Goal: Use online tool/utility: Utilize a website feature to perform a specific function

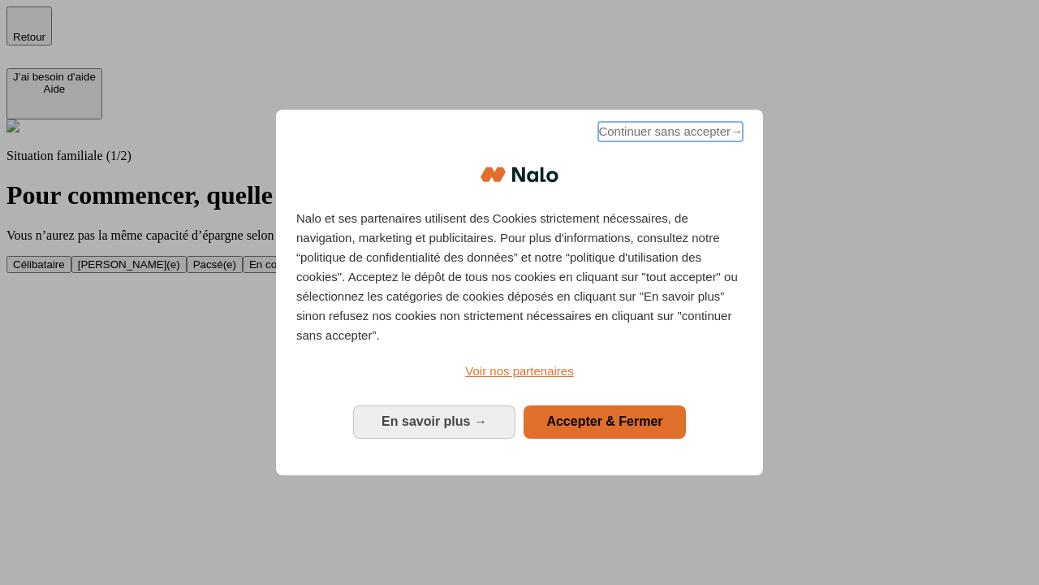
click at [669, 134] on span "Continuer sans accepter →" at bounding box center [670, 131] width 145 height 19
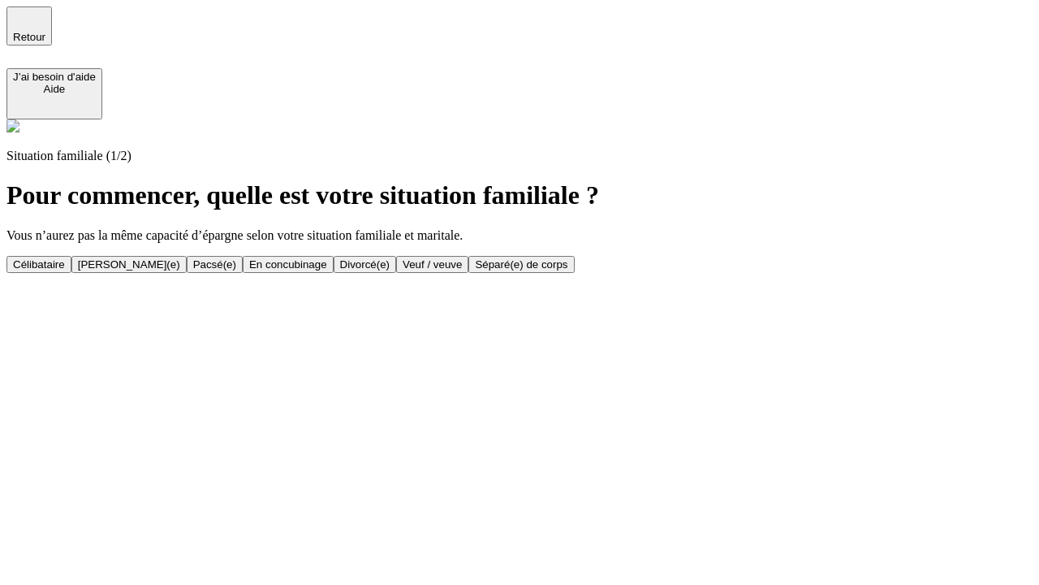
click at [65, 258] on div "Célibataire" at bounding box center [39, 264] width 52 height 12
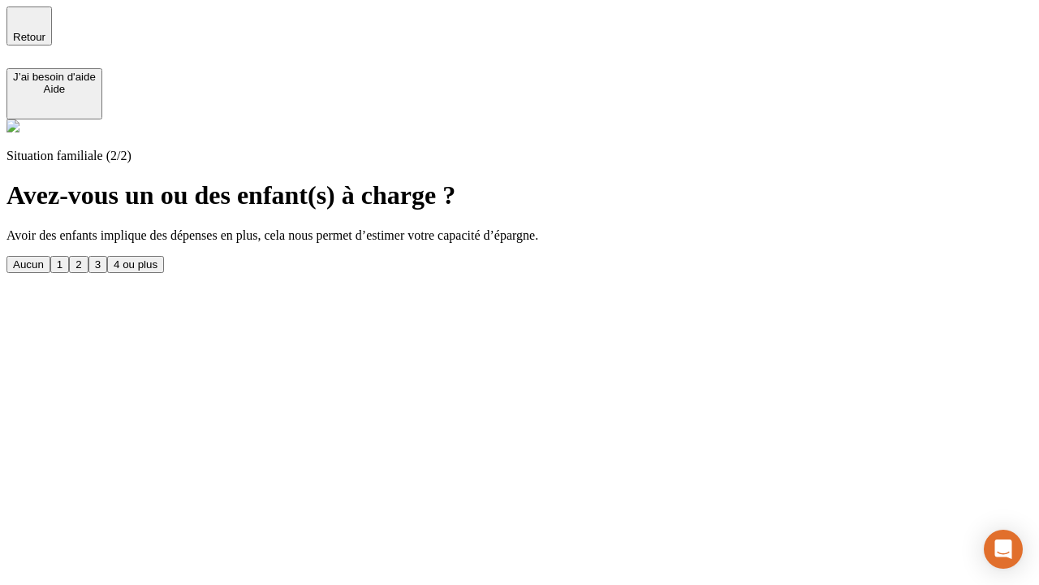
click at [44, 258] on div "Aucun" at bounding box center [28, 264] width 31 height 12
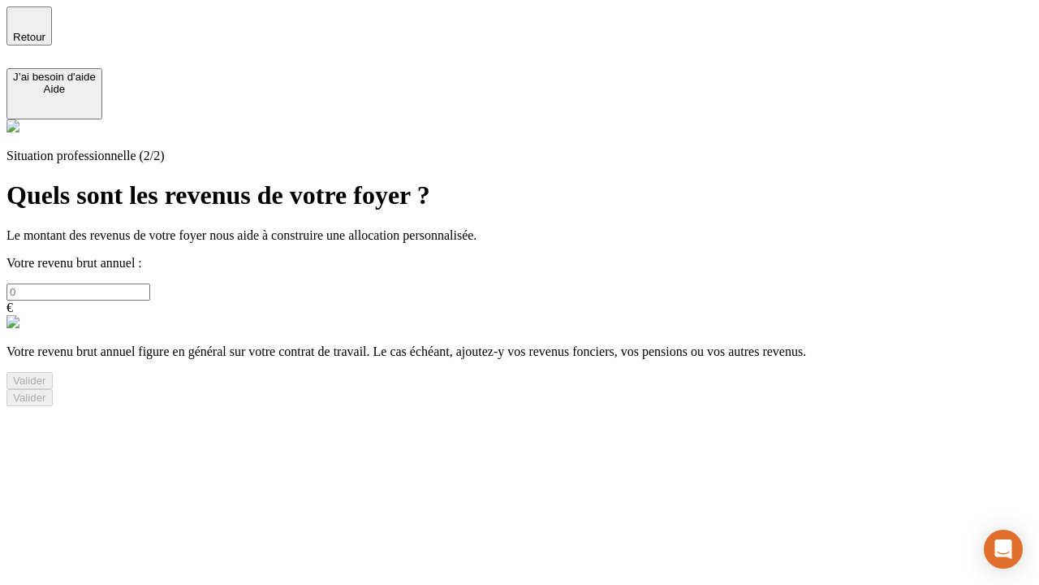
click at [150, 283] on input "text" at bounding box center [78, 291] width 144 height 17
type input "30 000"
click at [46, 387] on div "Valider" at bounding box center [29, 380] width 33 height 12
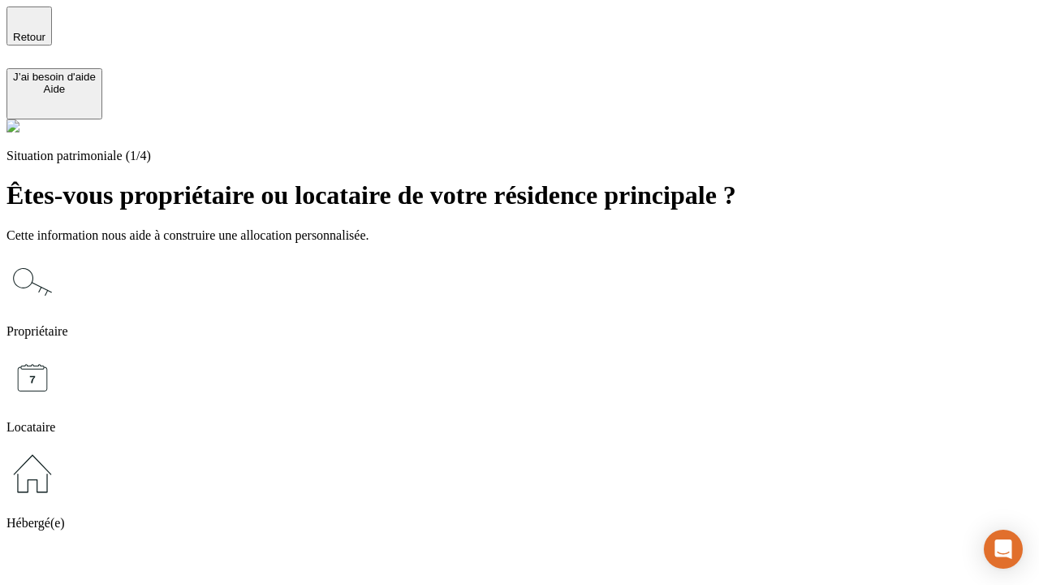
click at [58, 447] on icon at bounding box center [32, 473] width 52 height 52
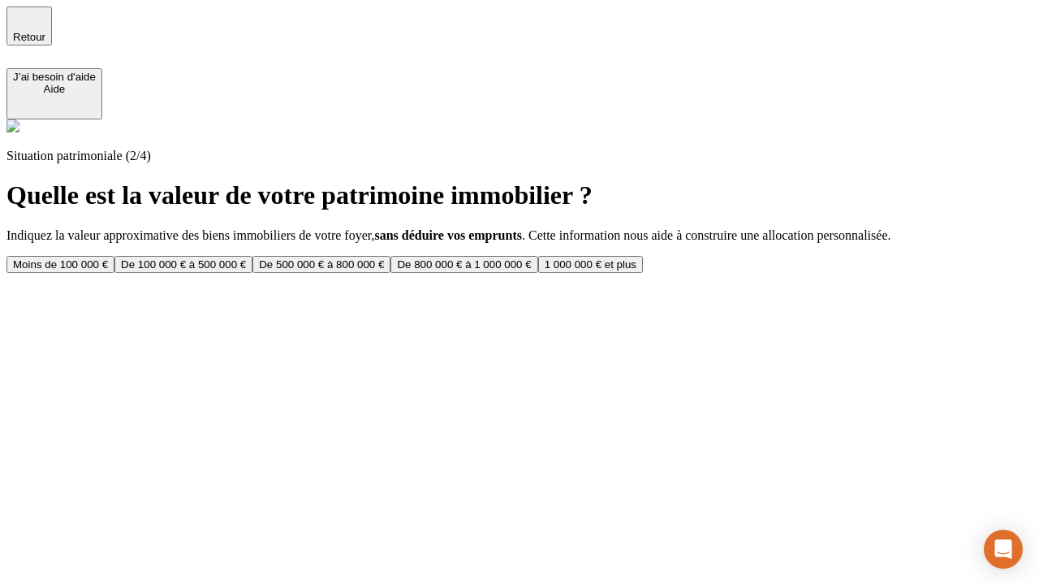
click at [108, 258] on div "Moins de 100 000 €" at bounding box center [60, 264] width 95 height 12
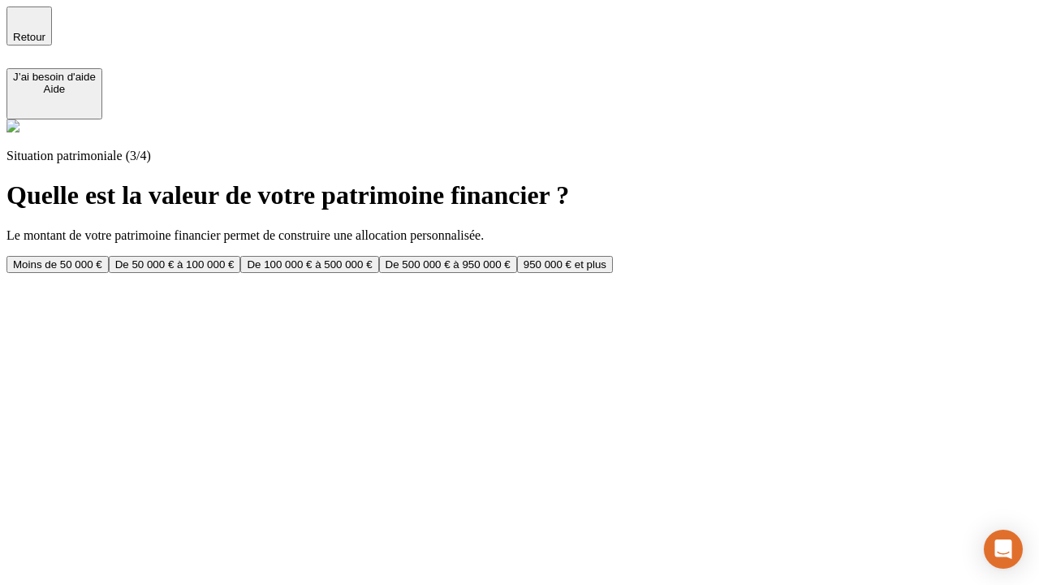
click at [102, 258] on div "Moins de 50 000 €" at bounding box center [57, 264] width 89 height 12
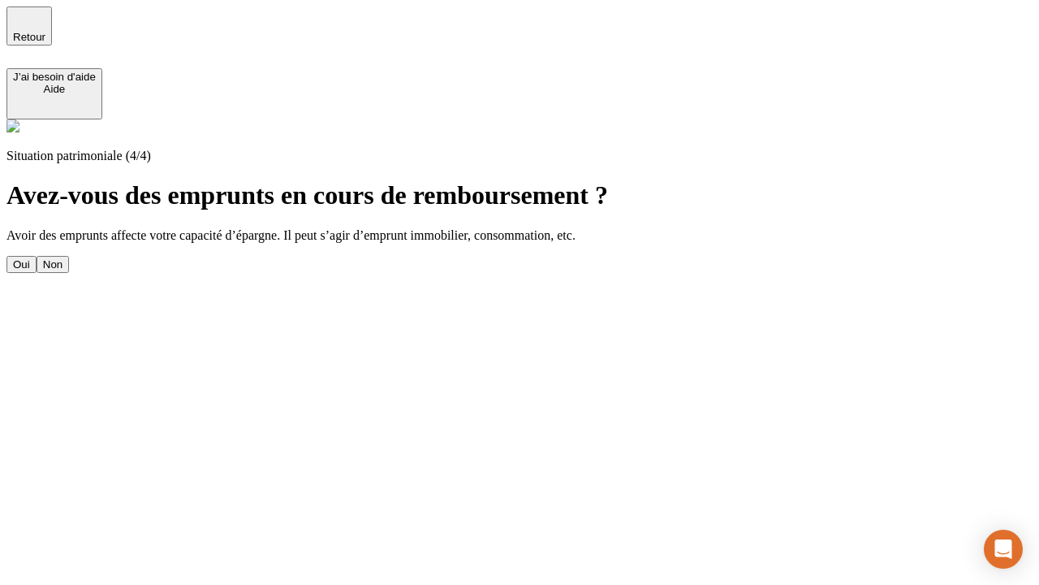
click at [63, 258] on div "Non" at bounding box center [52, 264] width 19 height 12
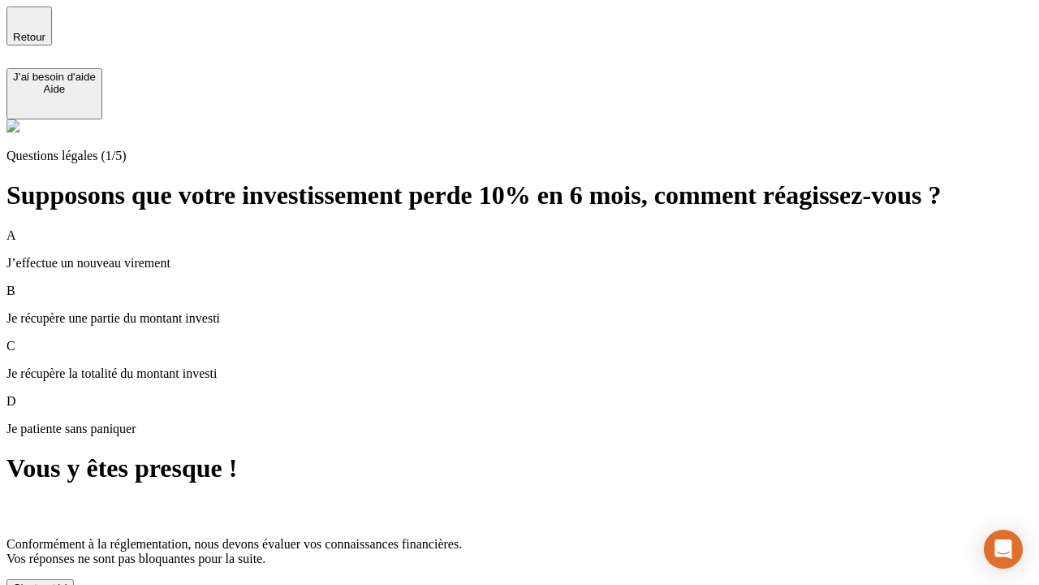
click at [67, 581] on div "C'est noté !" at bounding box center [40, 587] width 54 height 12
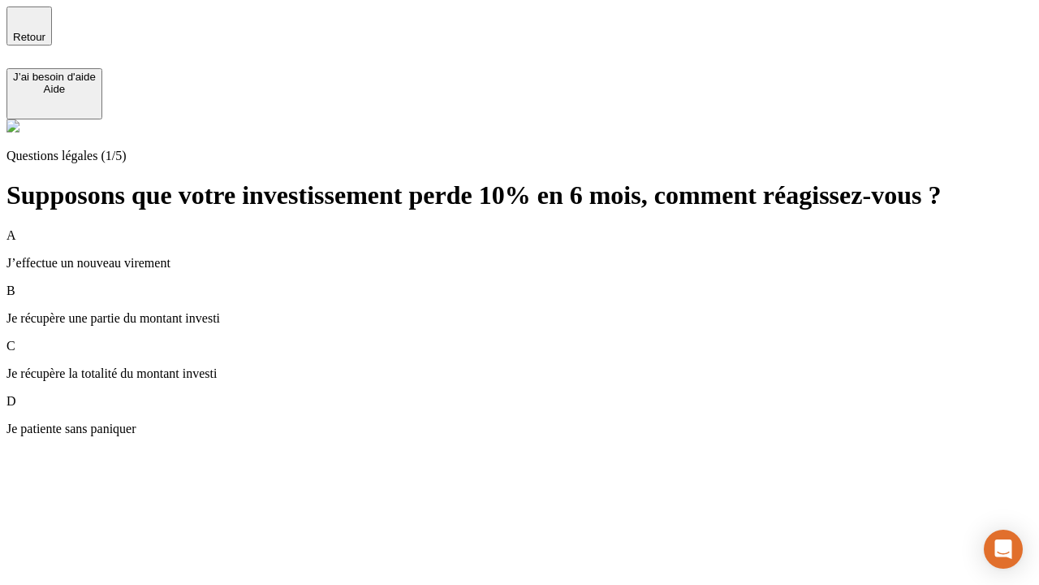
click at [539, 228] on div "A J’effectue un nouveau virement" at bounding box center [519, 249] width 1026 height 42
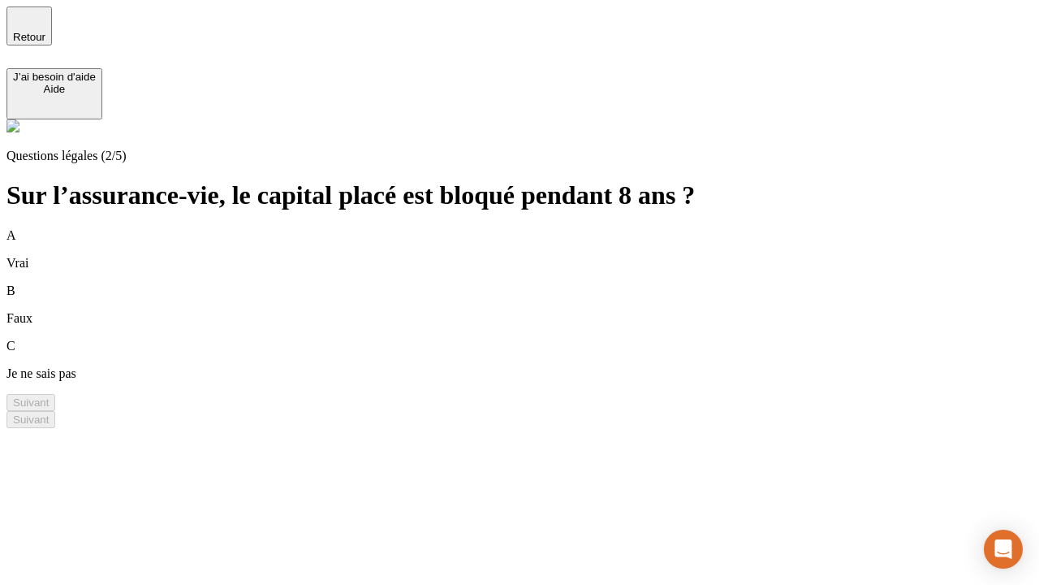
click at [539, 283] on div "B Faux" at bounding box center [519, 304] width 1026 height 42
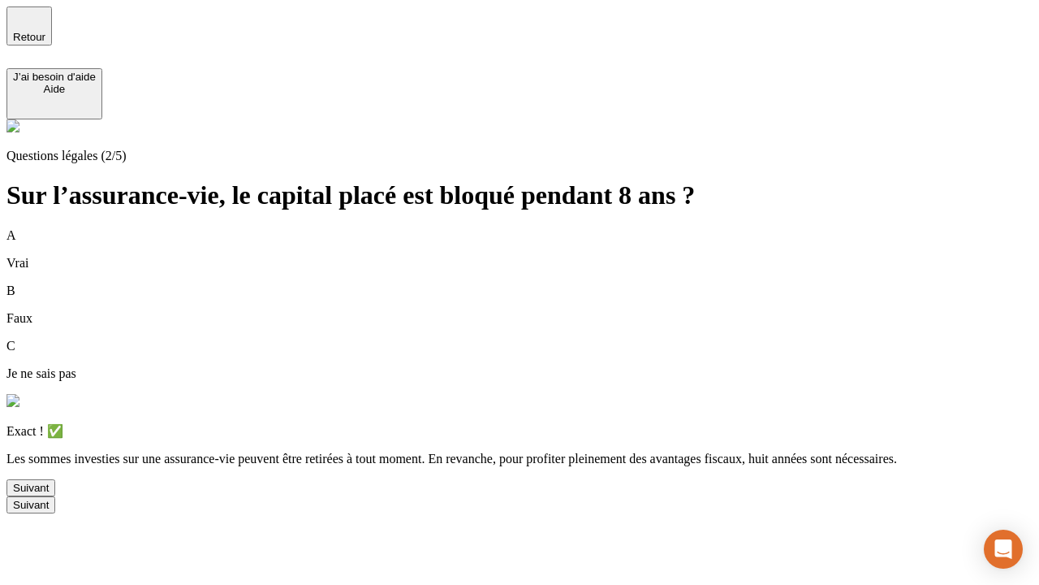
click at [49, 494] on div "Suivant" at bounding box center [31, 488] width 36 height 12
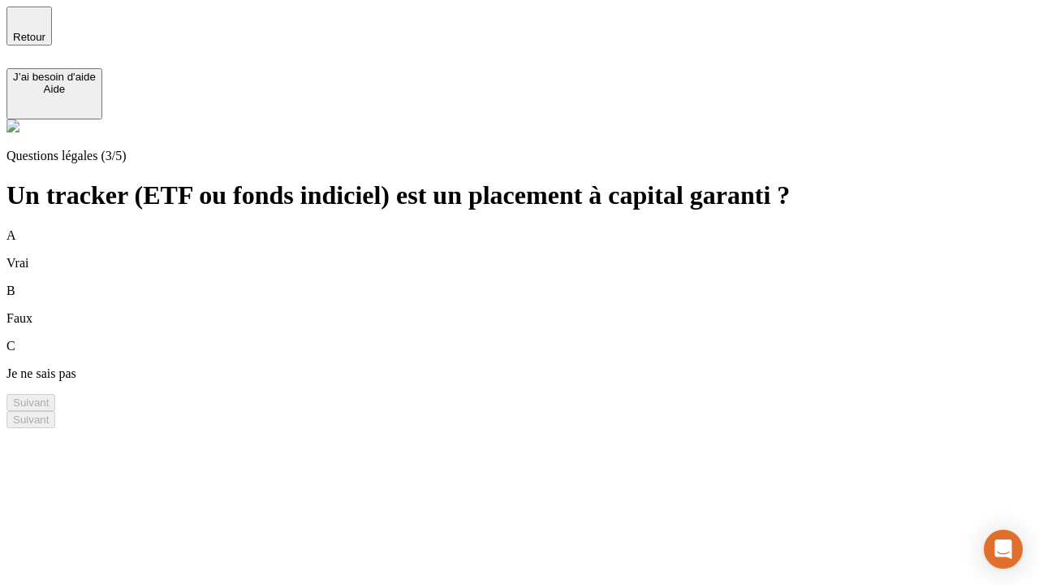
click at [539, 283] on div "B Faux" at bounding box center [519, 304] width 1026 height 42
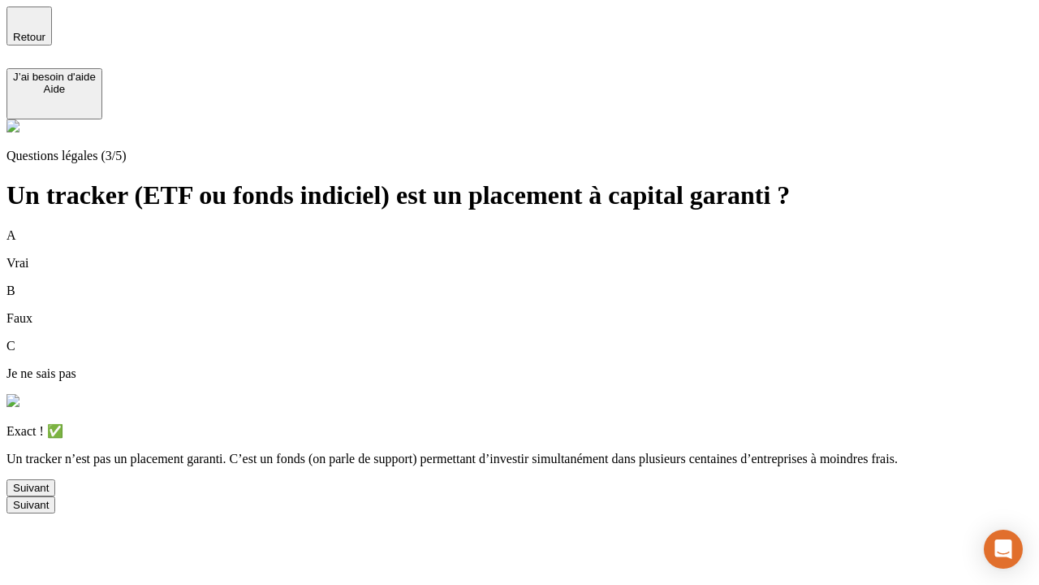
click at [49, 494] on div "Suivant" at bounding box center [31, 488] width 36 height 12
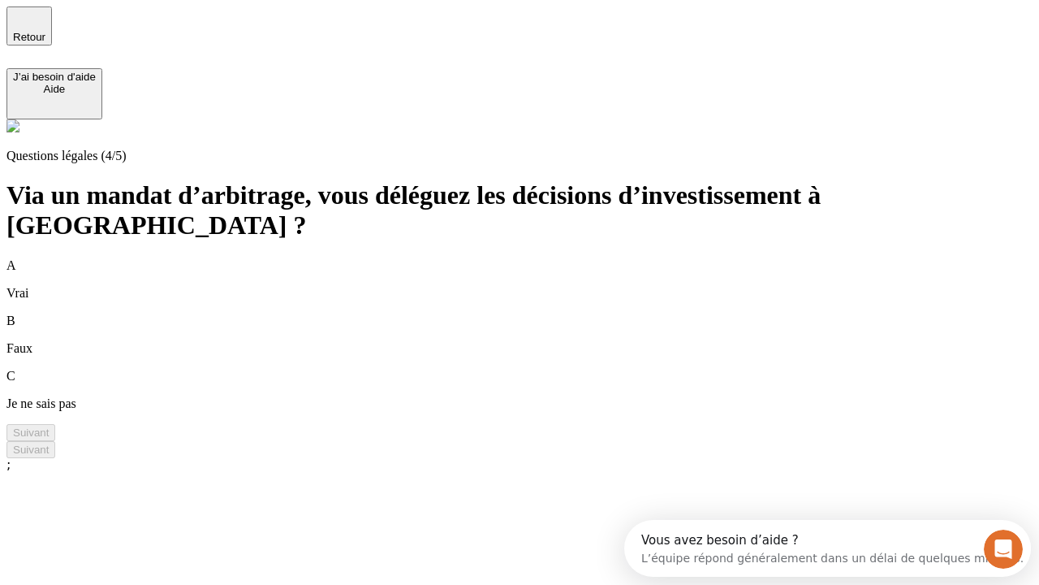
click at [539, 258] on div "A Vrai" at bounding box center [519, 279] width 1026 height 42
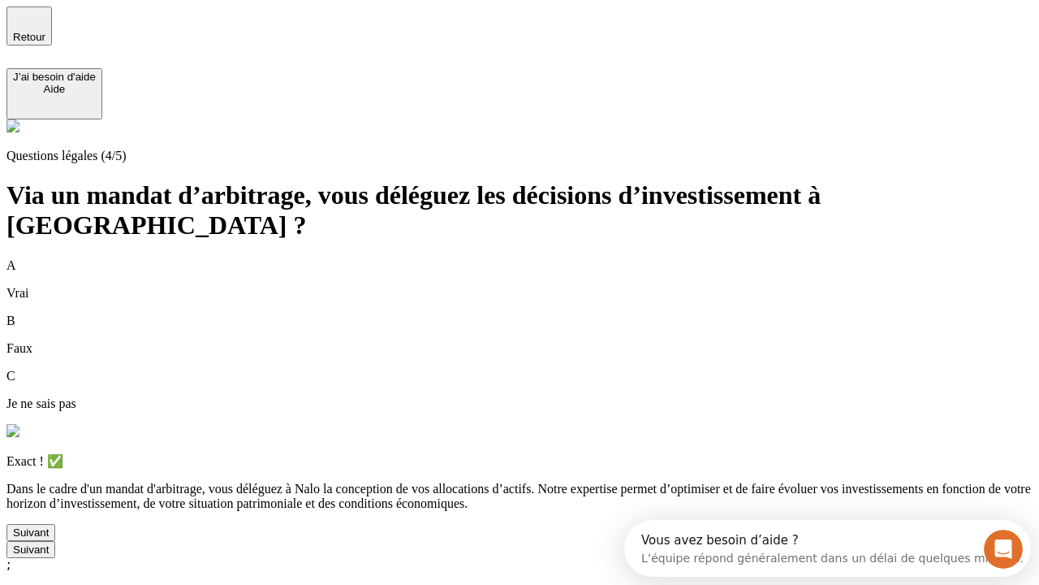
click at [49, 538] on div "Suivant" at bounding box center [31, 532] width 36 height 12
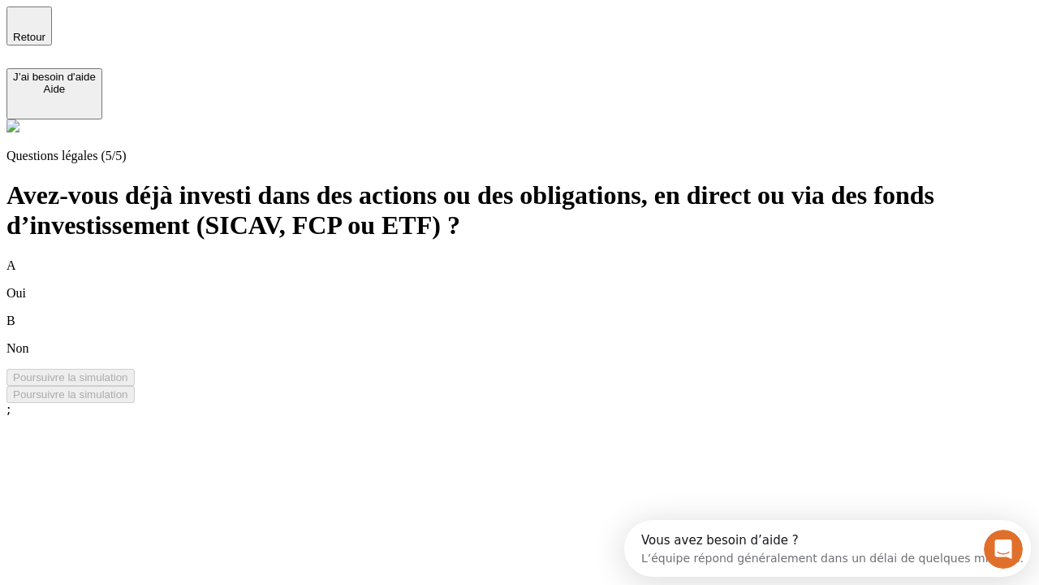
click at [539, 313] on div "B Non" at bounding box center [519, 334] width 1026 height 42
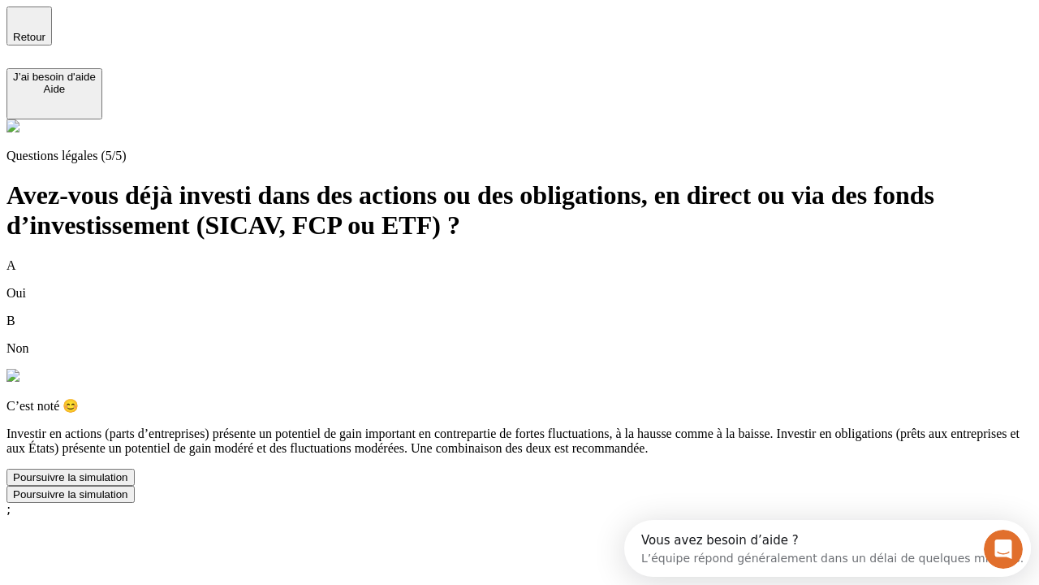
click at [128, 483] on div "Poursuivre la simulation" at bounding box center [70, 477] width 115 height 12
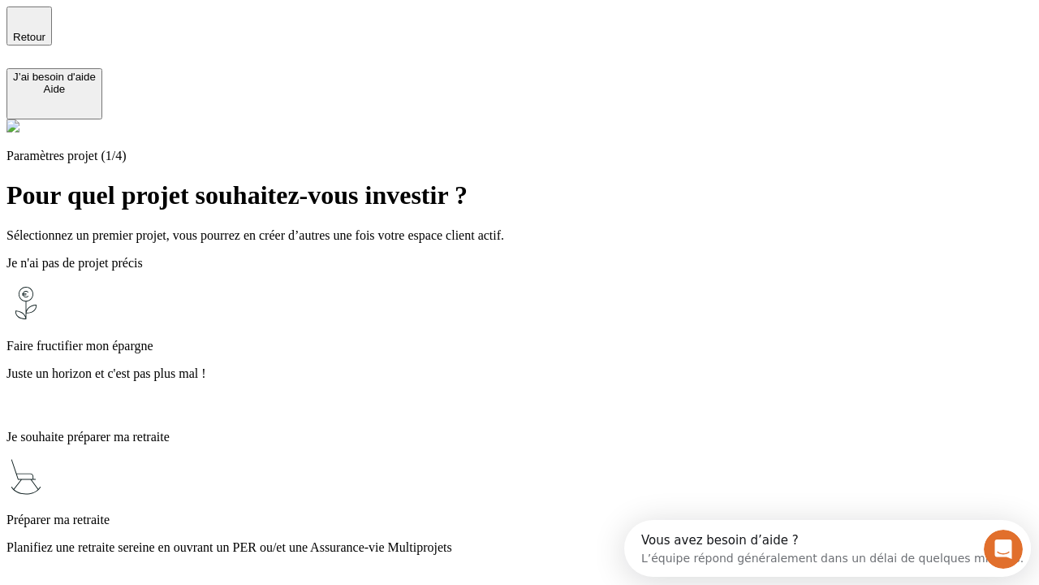
click at [539, 540] on p "Planifiez une retraite sereine en ouvrant un PER ou/et une Assurance-vie Multip…" at bounding box center [519, 547] width 1026 height 15
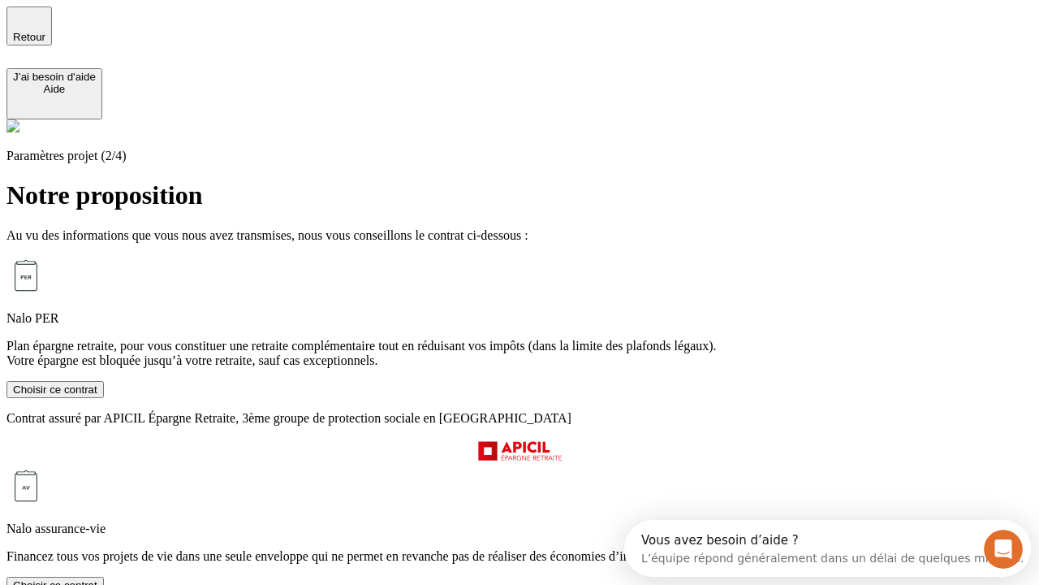
click at [97, 395] on div "Choisir ce contrat" at bounding box center [55, 389] width 84 height 12
